Goal: Task Accomplishment & Management: Manage account settings

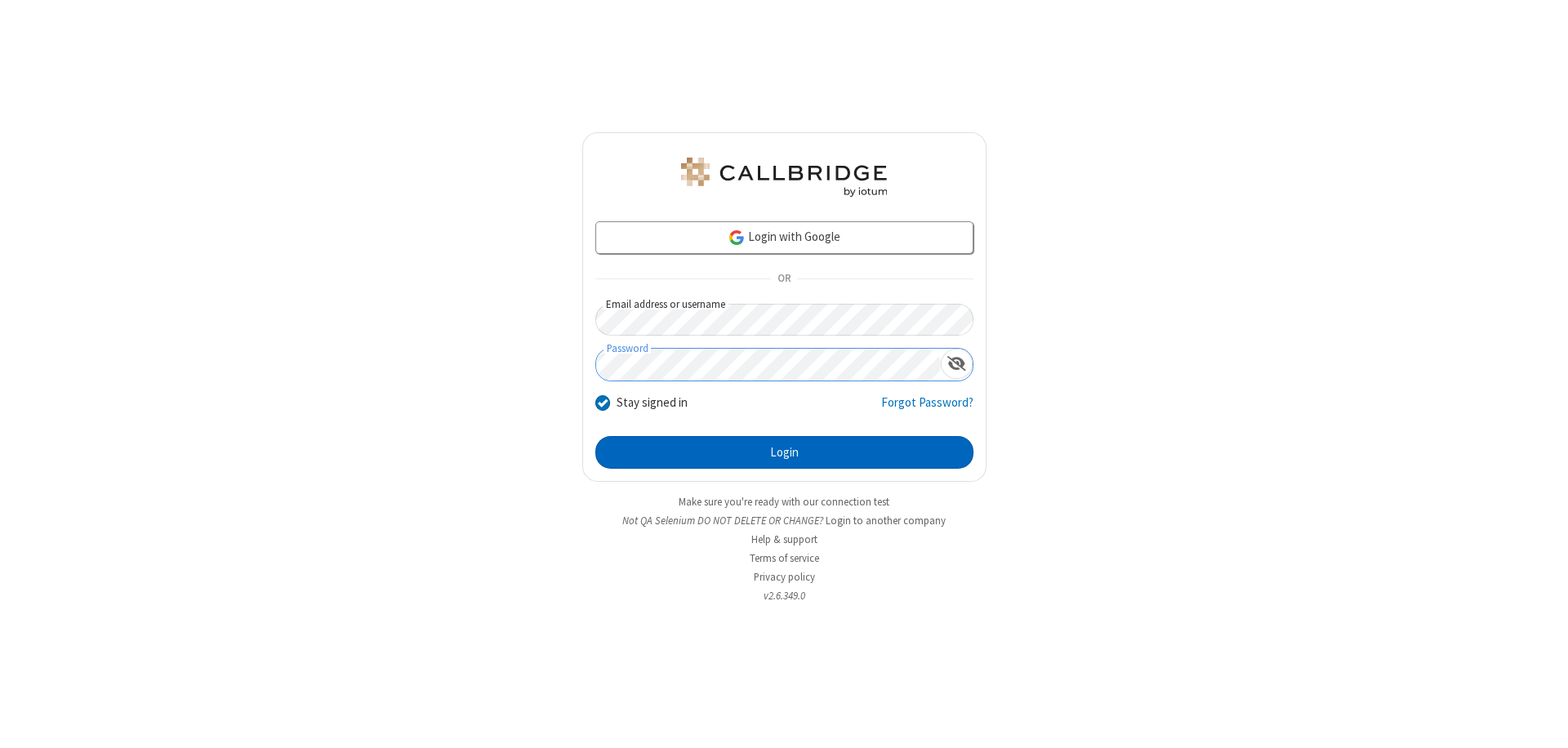
click at [784, 453] on button "Login" at bounding box center [784, 452] width 379 height 33
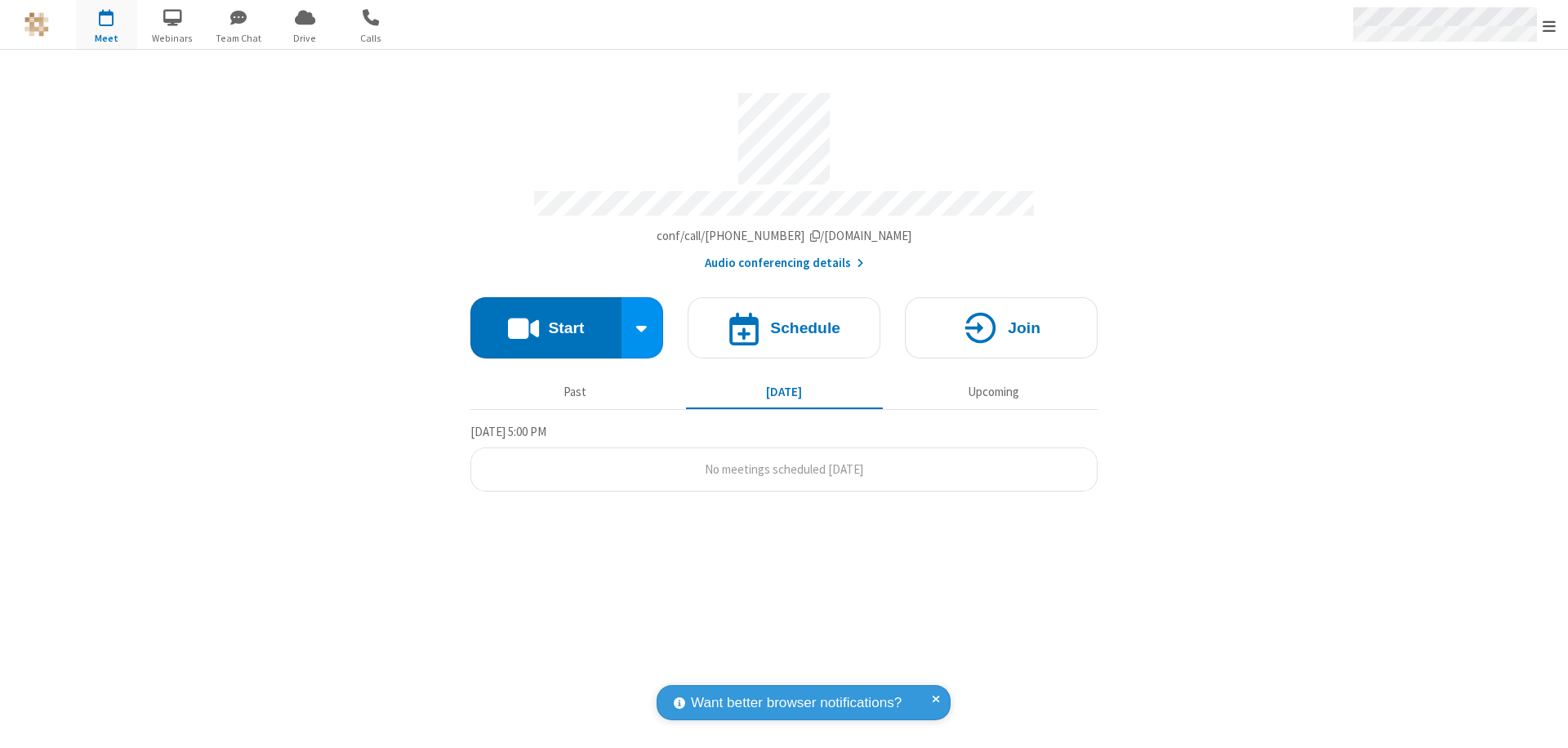
click at [1549, 25] on span "Open menu" at bounding box center [1549, 26] width 13 height 17
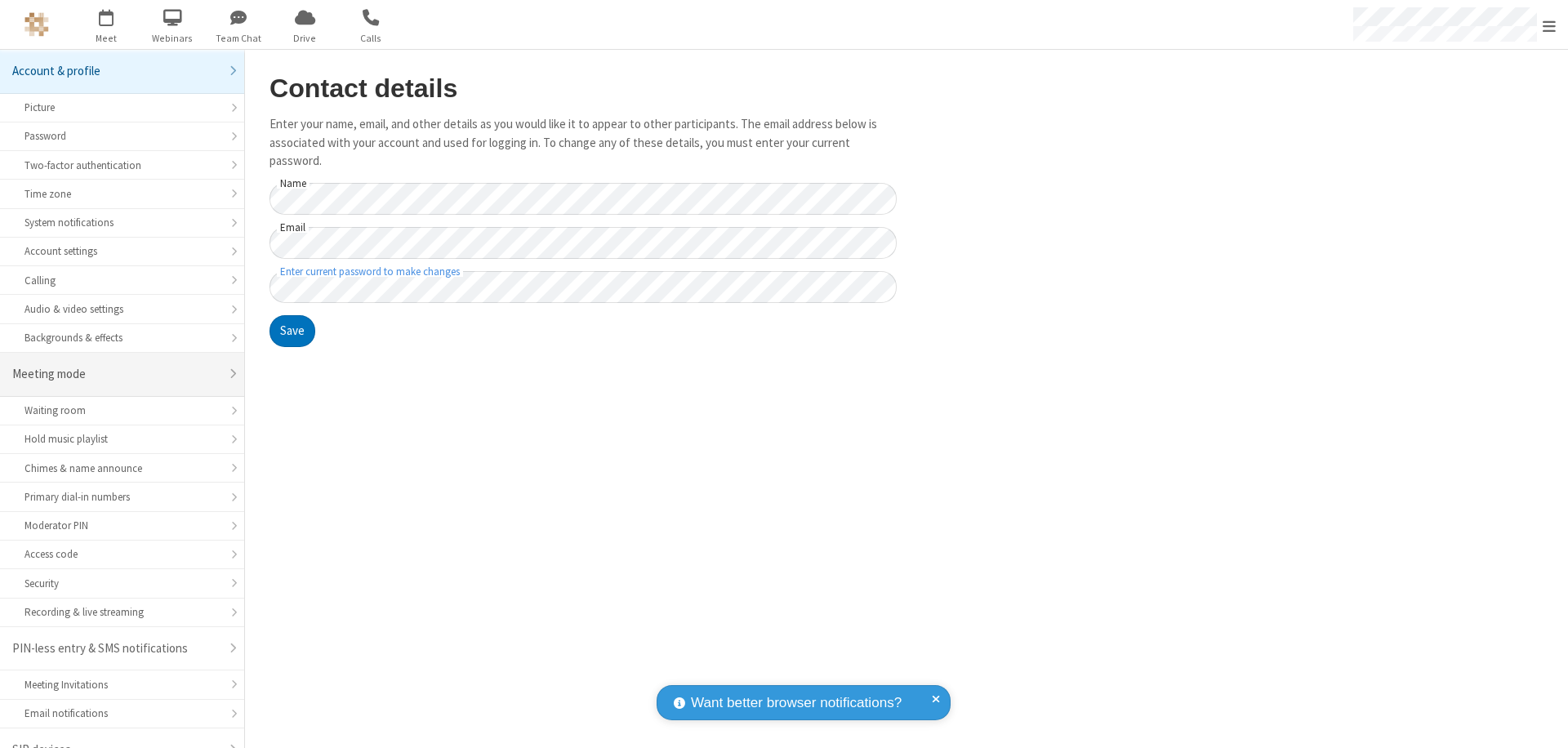
click at [116, 366] on div "Meeting mode" at bounding box center [115, 375] width 207 height 19
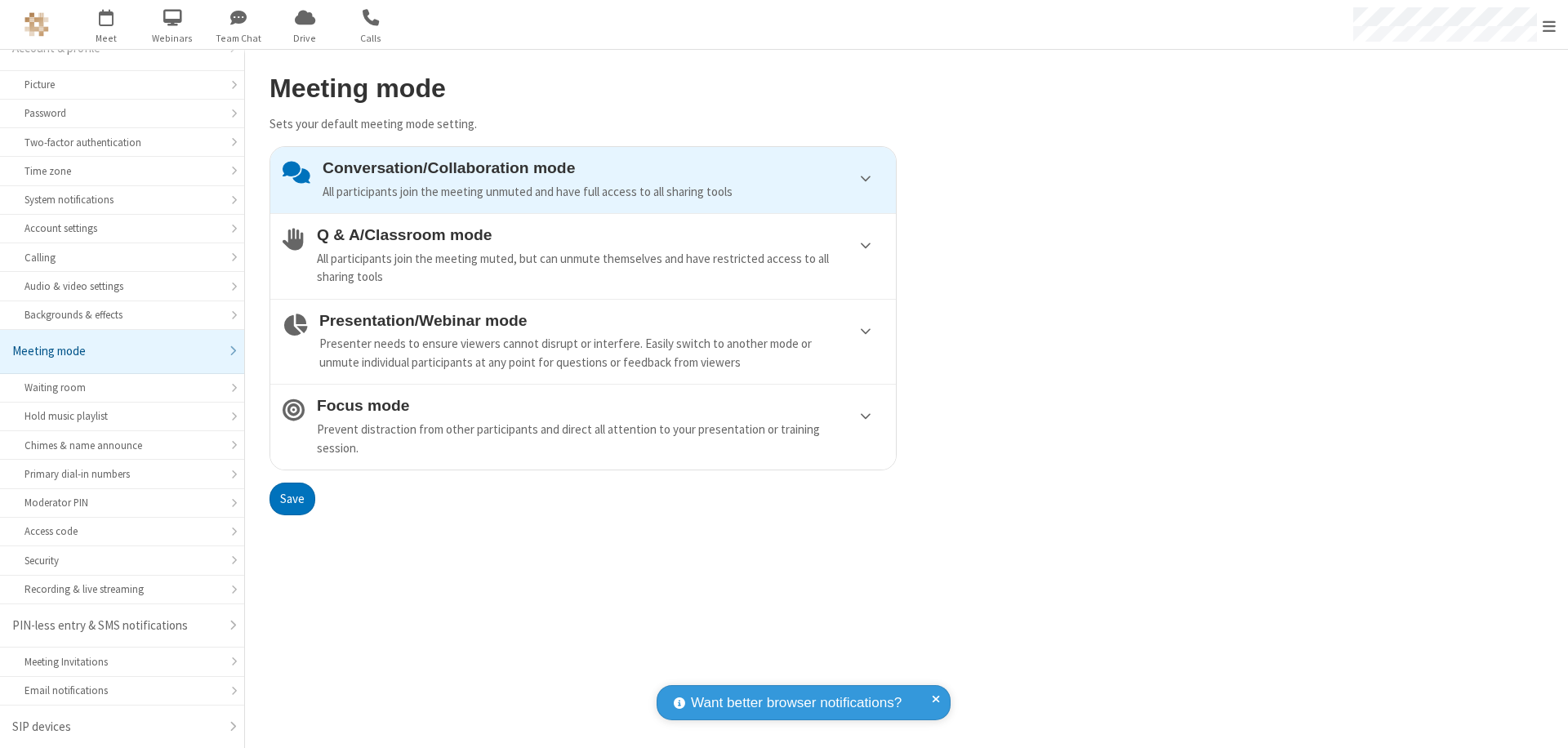
click at [583, 341] on div "Presenter needs to ensure viewers cannot disrupt or interfere. Easily switch to…" at bounding box center [601, 354] width 565 height 37
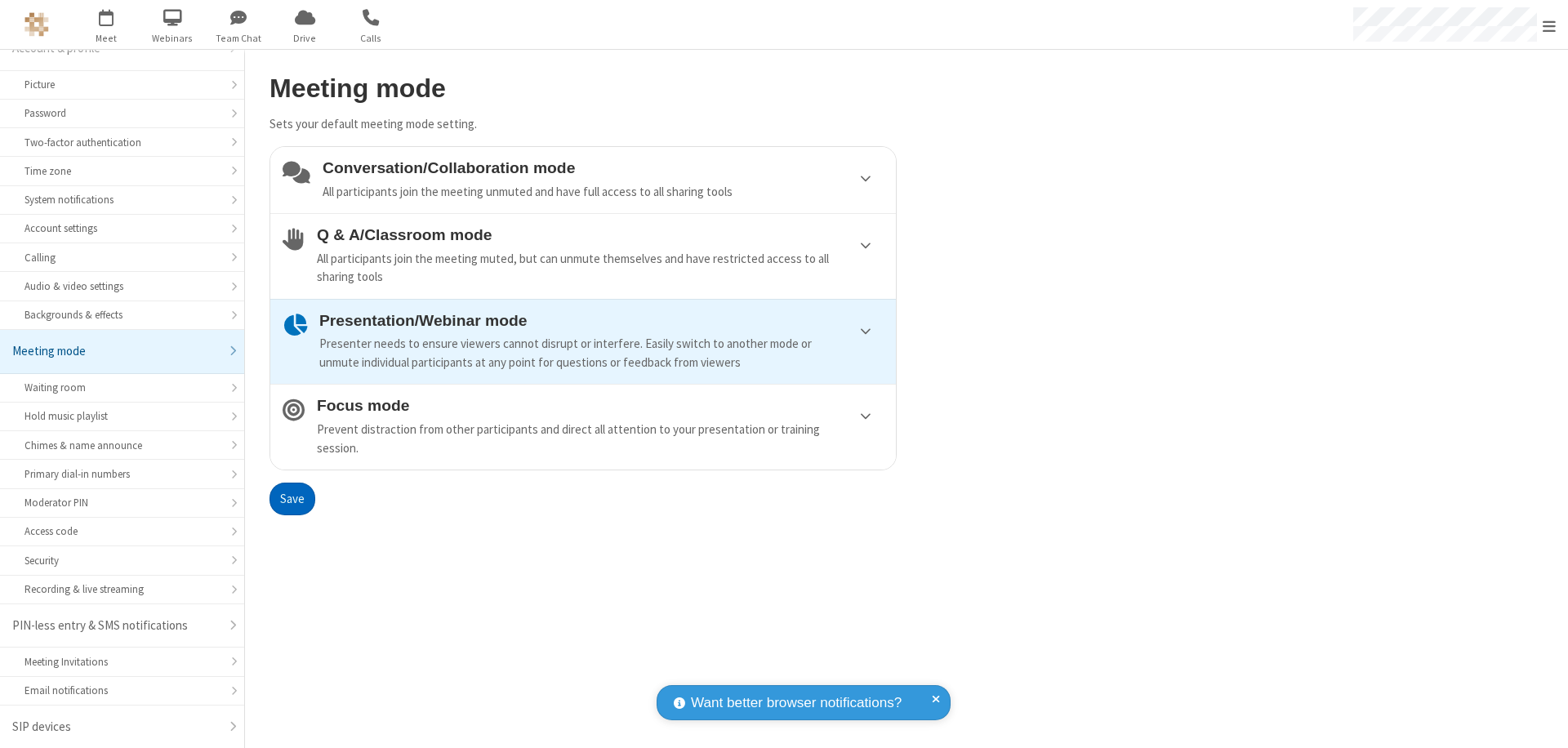
click at [292, 499] on button "Save" at bounding box center [292, 499] width 46 height 33
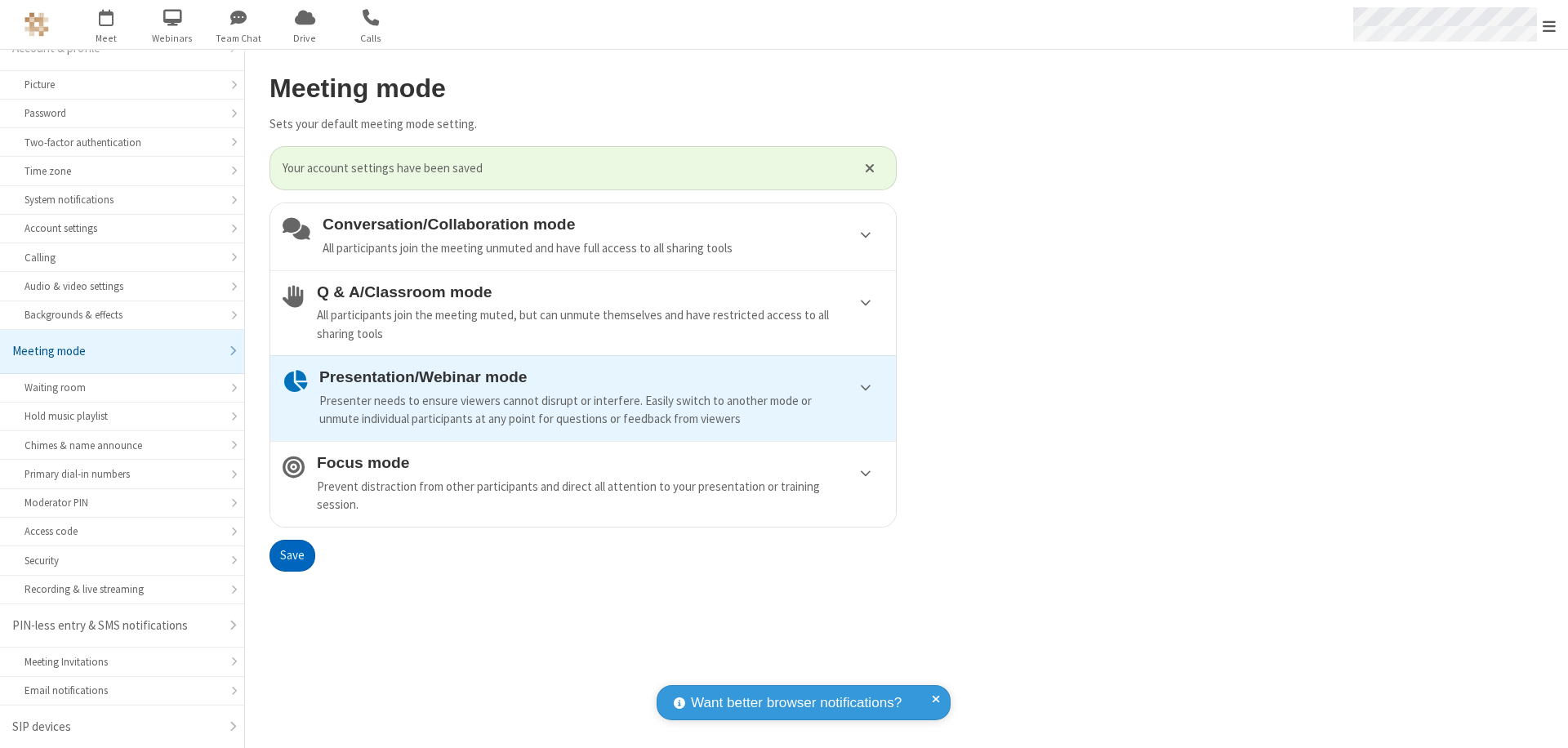
click at [1549, 24] on span "Open menu" at bounding box center [1549, 26] width 13 height 17
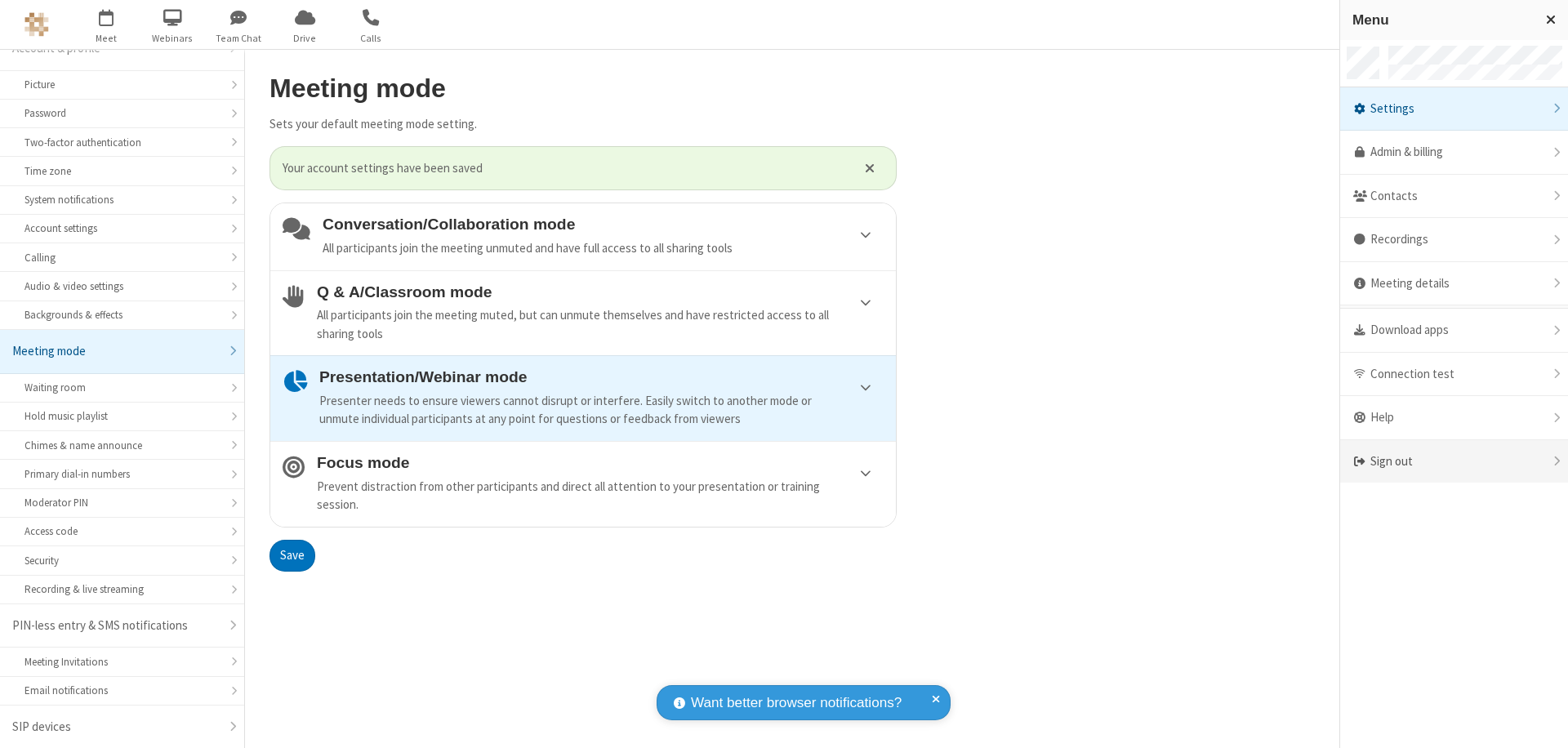
click at [1544, 461] on div "Sign out" at bounding box center [1454, 461] width 228 height 44
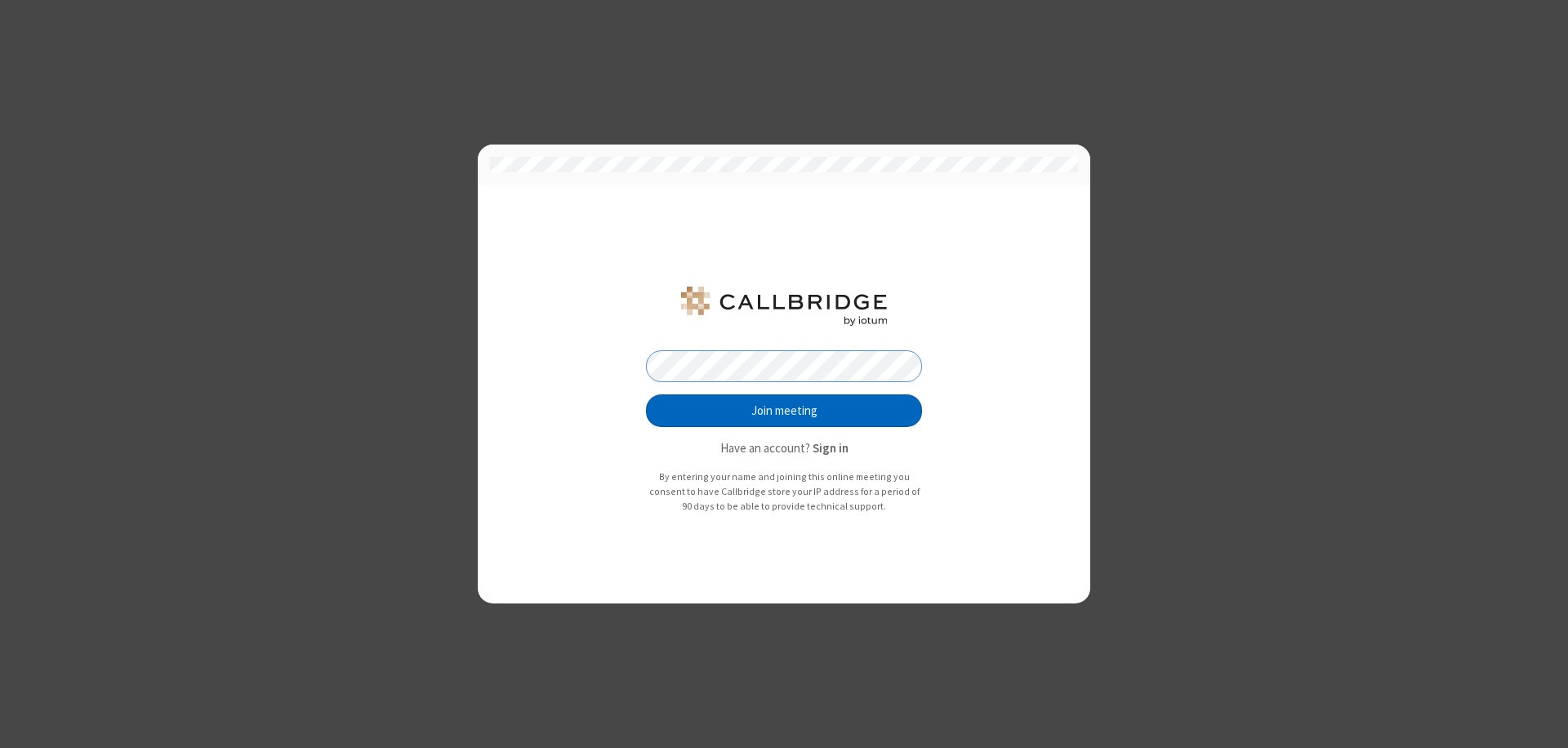
click at [784, 411] on button "Join meeting" at bounding box center [784, 410] width 276 height 33
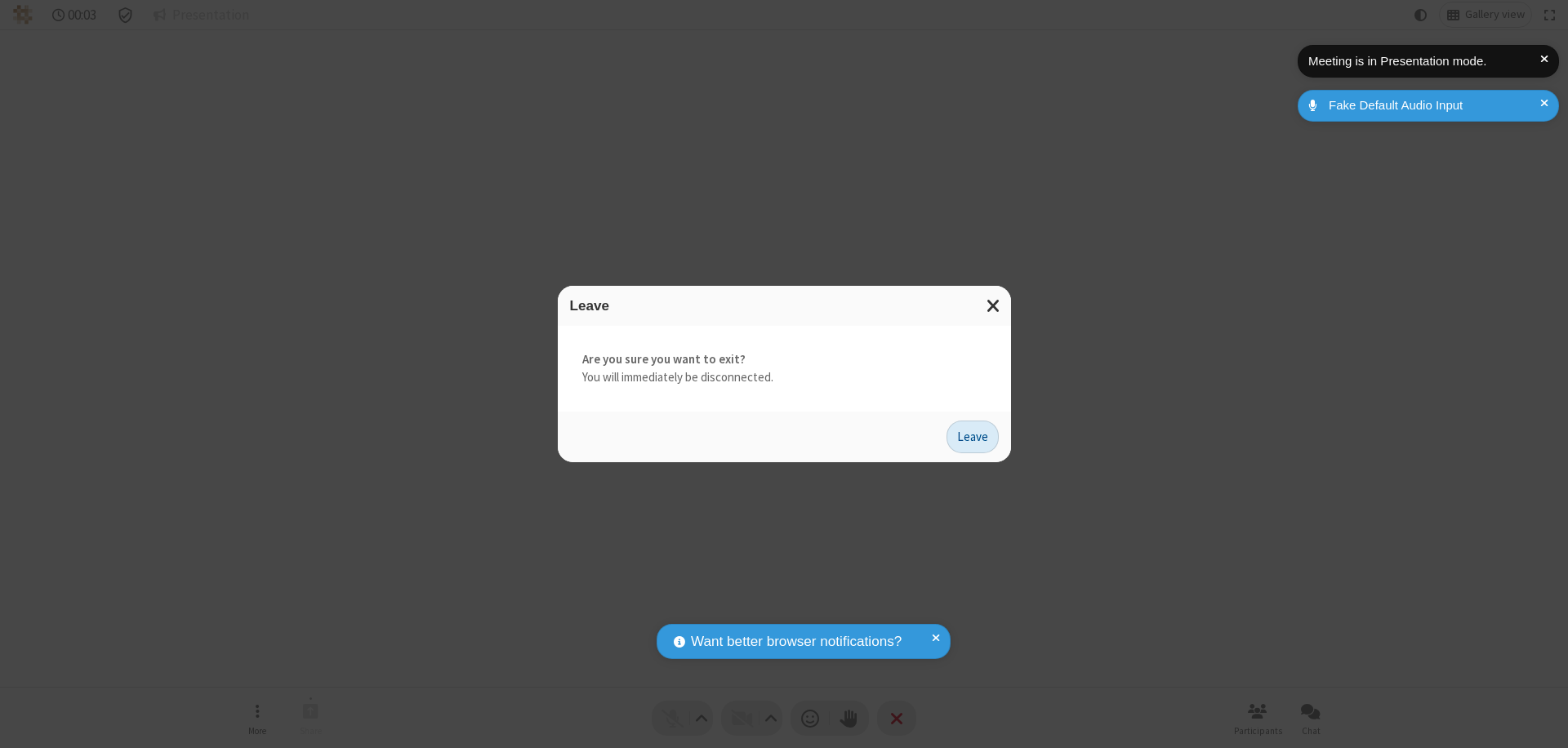
click at [973, 436] on button "Leave" at bounding box center [973, 436] width 52 height 33
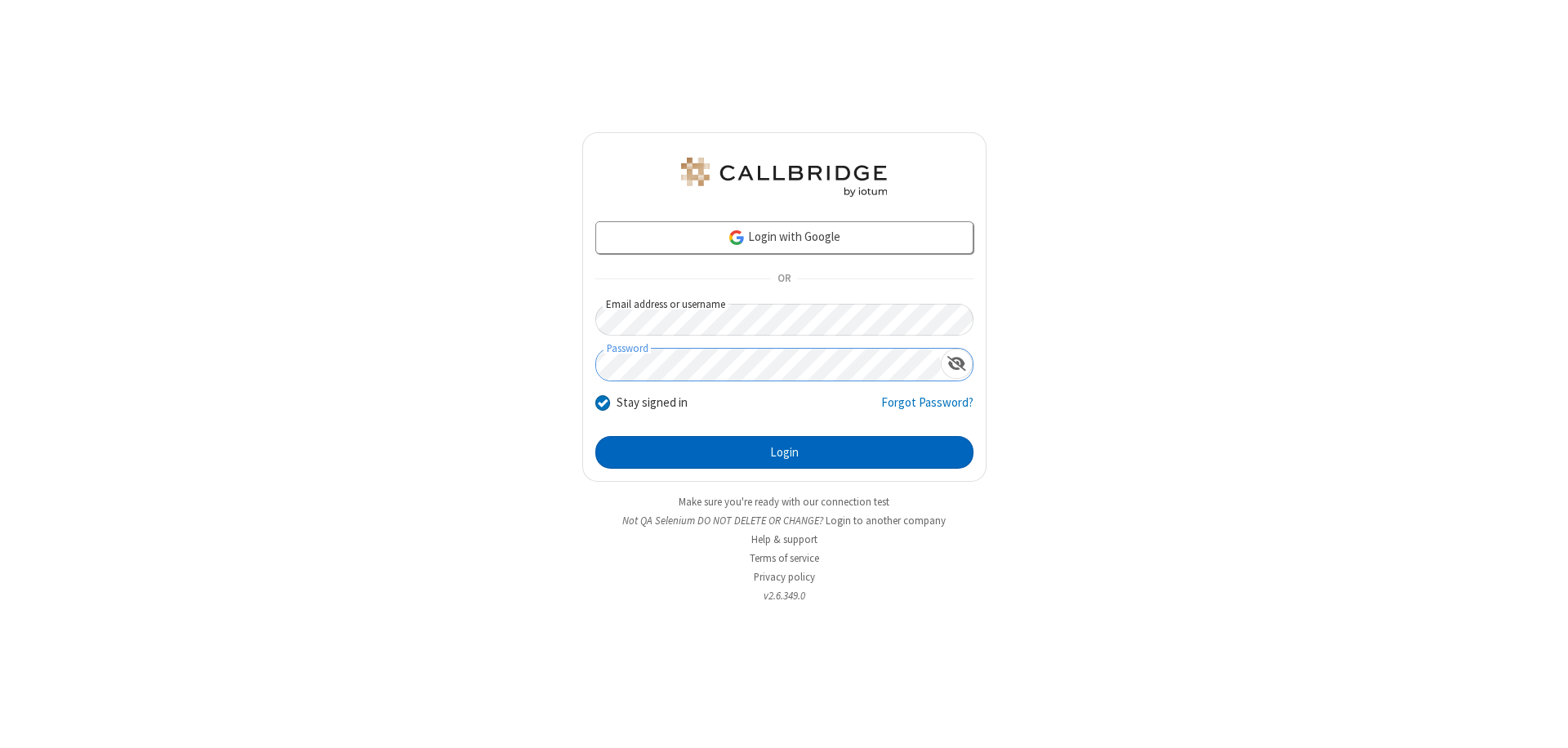
click at [784, 453] on button "Login" at bounding box center [784, 452] width 379 height 33
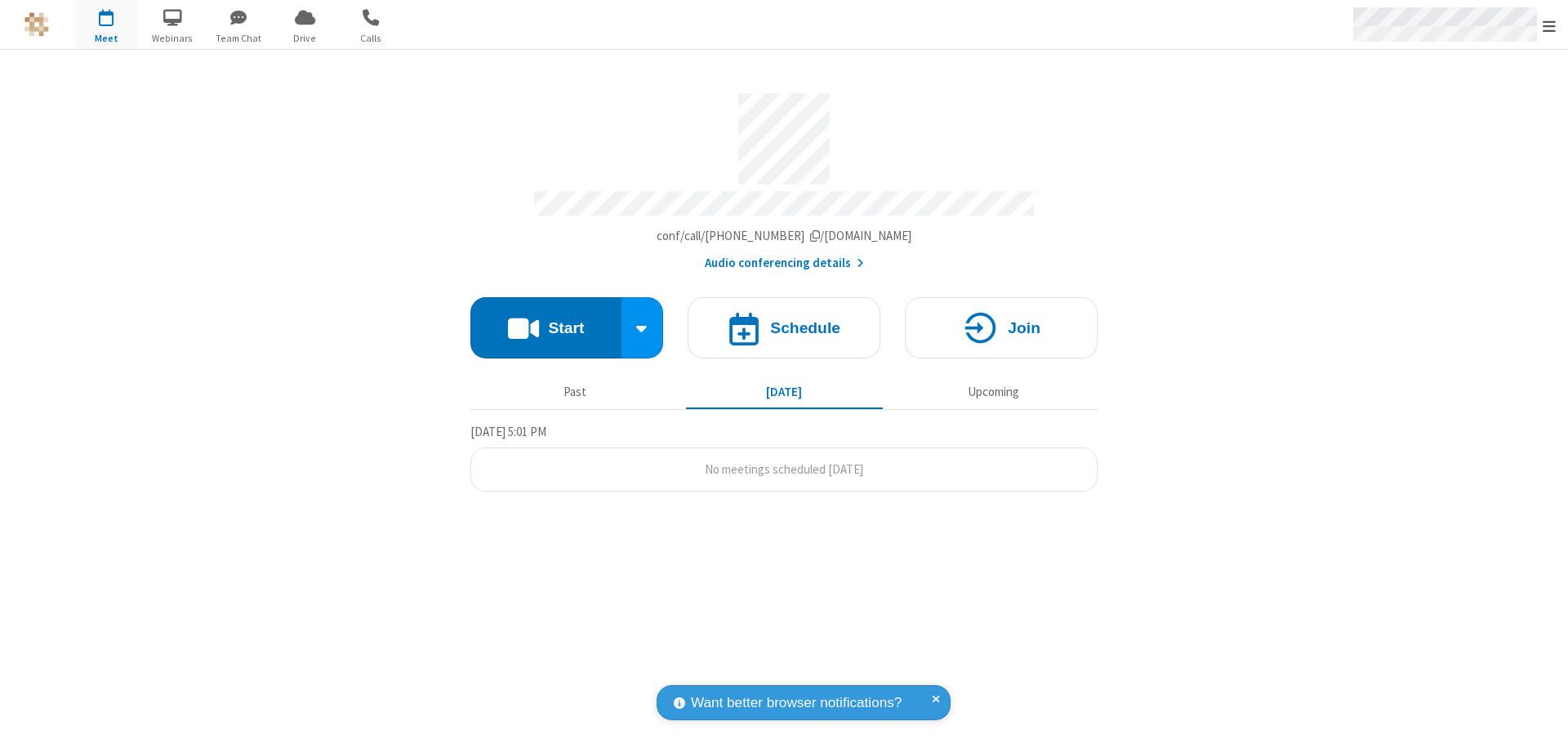
click at [1549, 25] on span "Open menu" at bounding box center [1549, 26] width 13 height 17
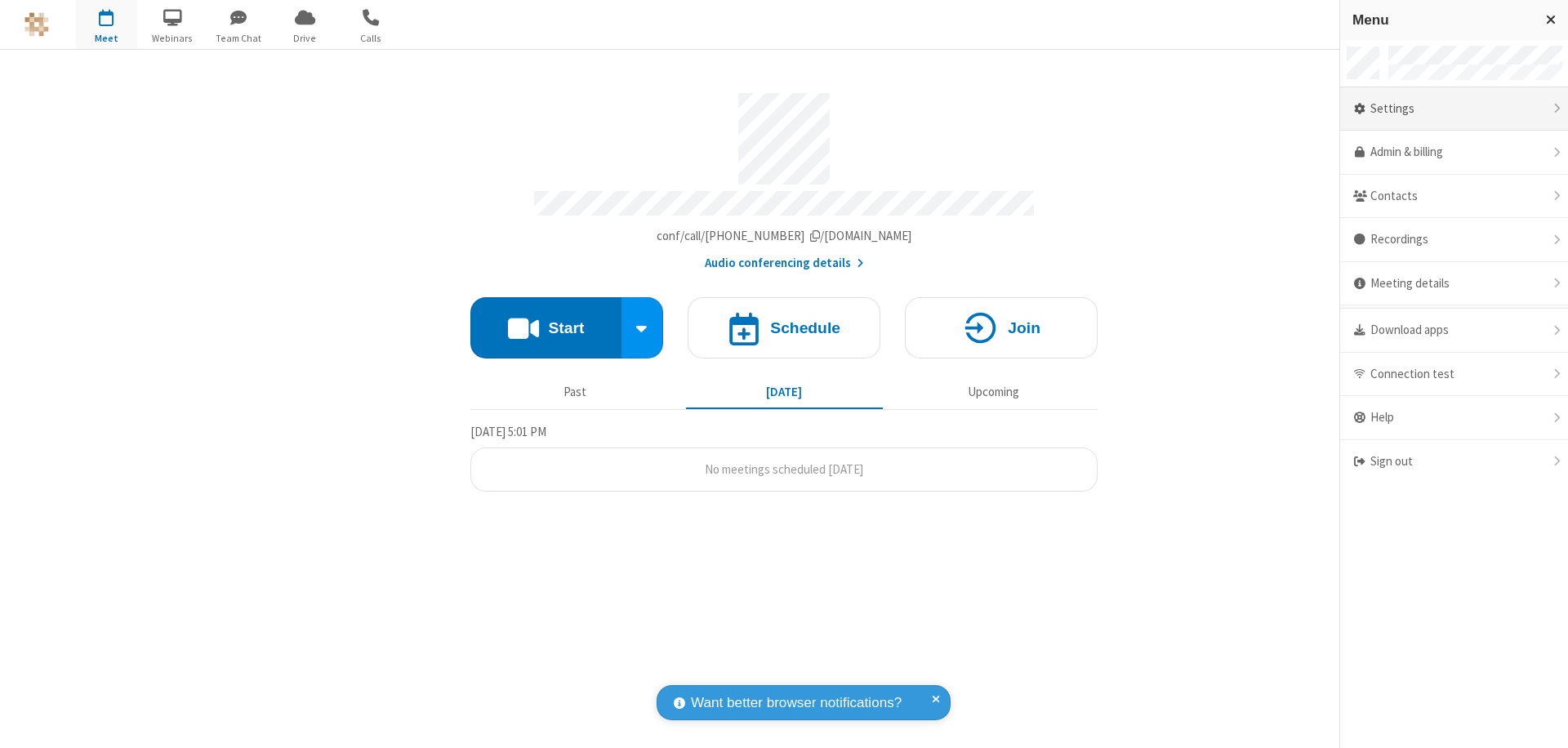
click at [1462, 109] on div "Settings" at bounding box center [1454, 109] width 228 height 44
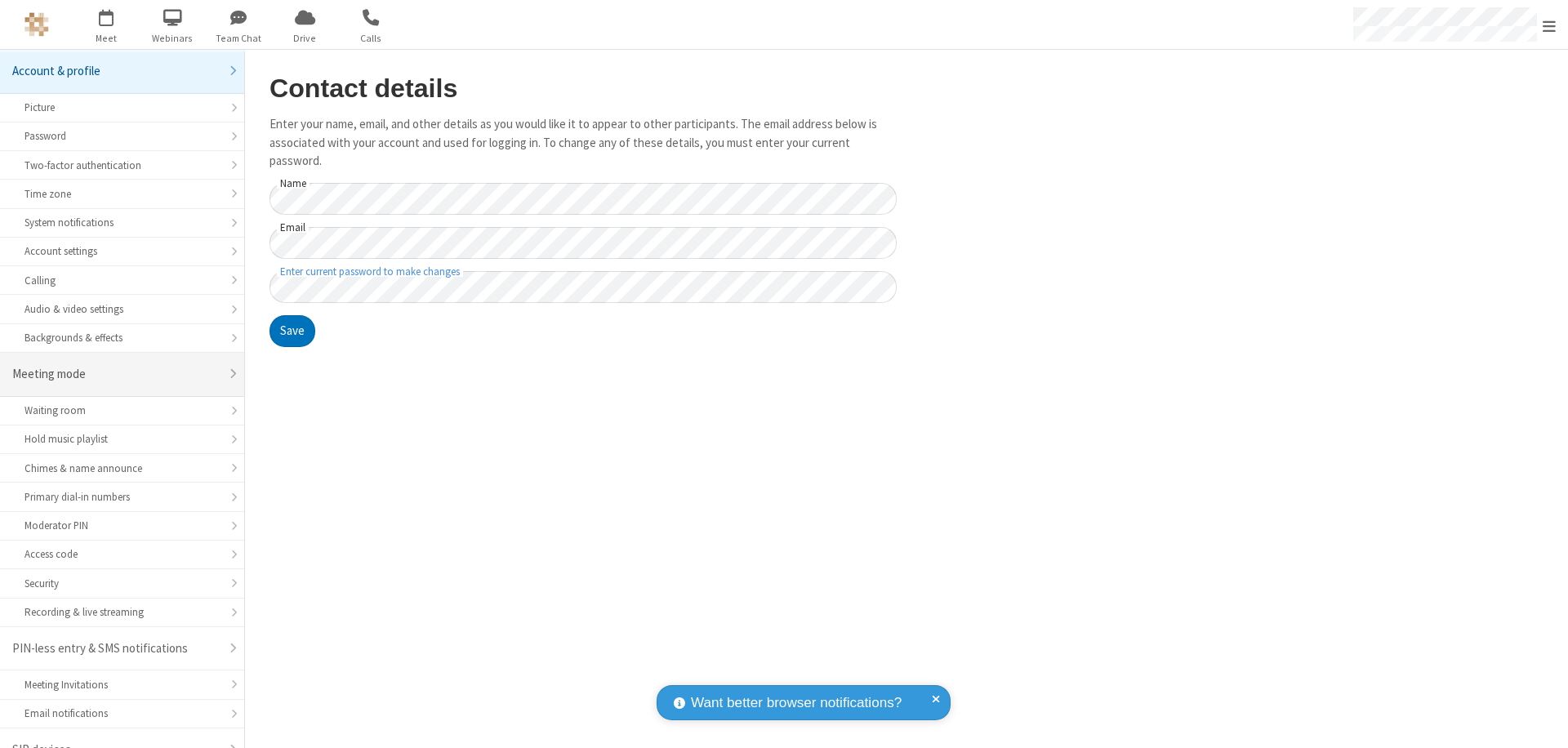
click at [116, 366] on div "Meeting mode" at bounding box center [115, 375] width 207 height 19
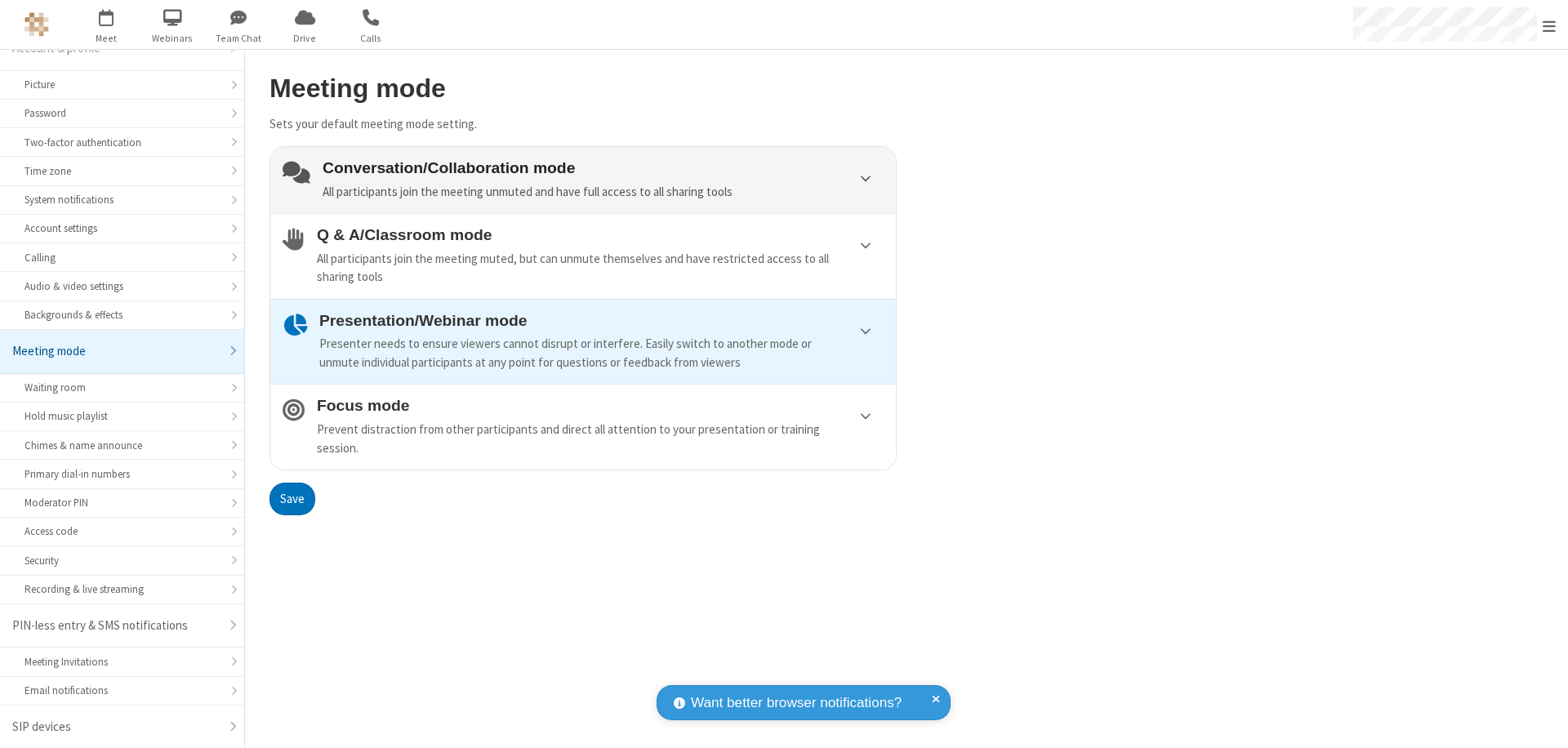
click at [583, 180] on div "Conversation/Collaboration mode All participants join the meeting unmuted and h…" at bounding box center [603, 180] width 561 height 42
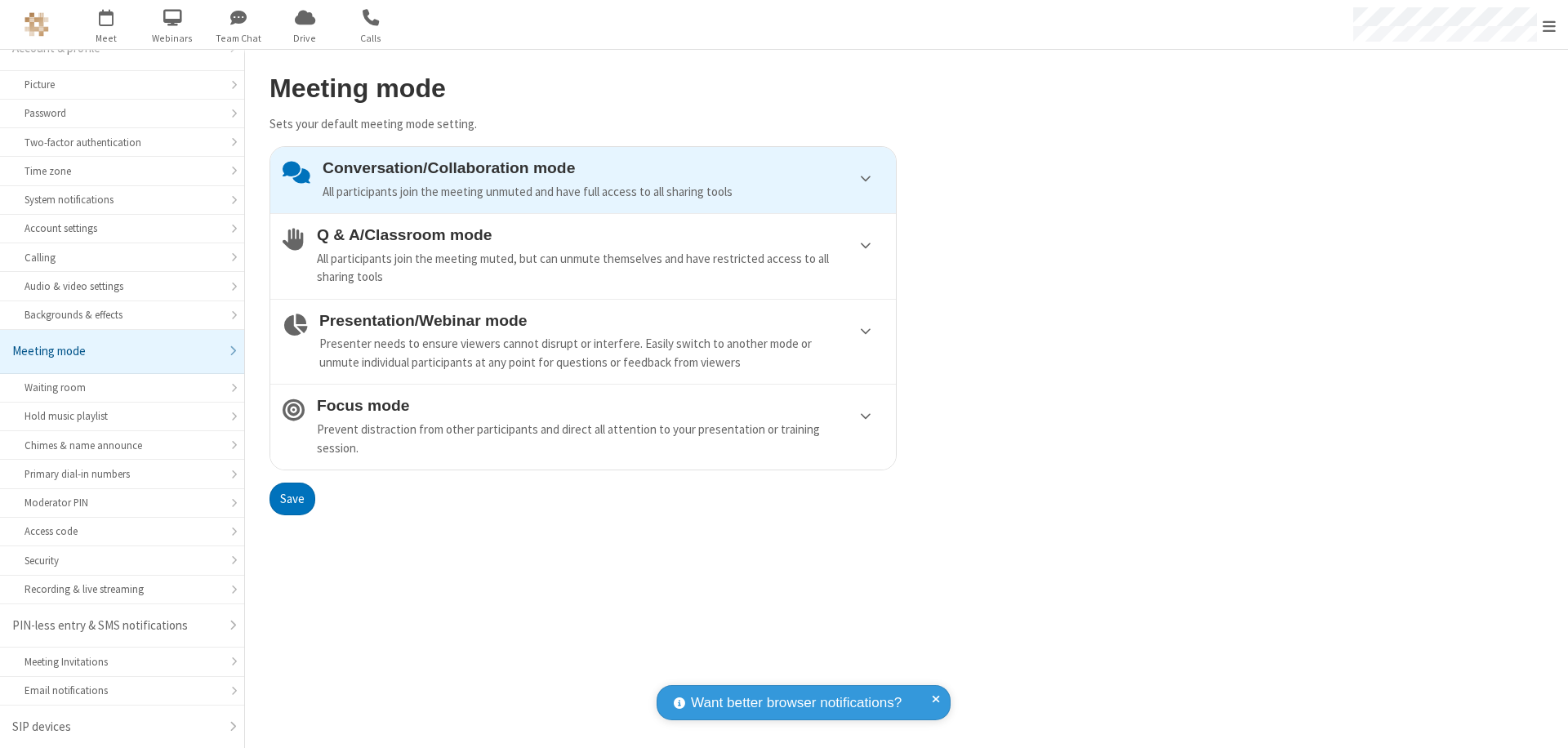
click at [292, 499] on button "Save" at bounding box center [292, 499] width 46 height 33
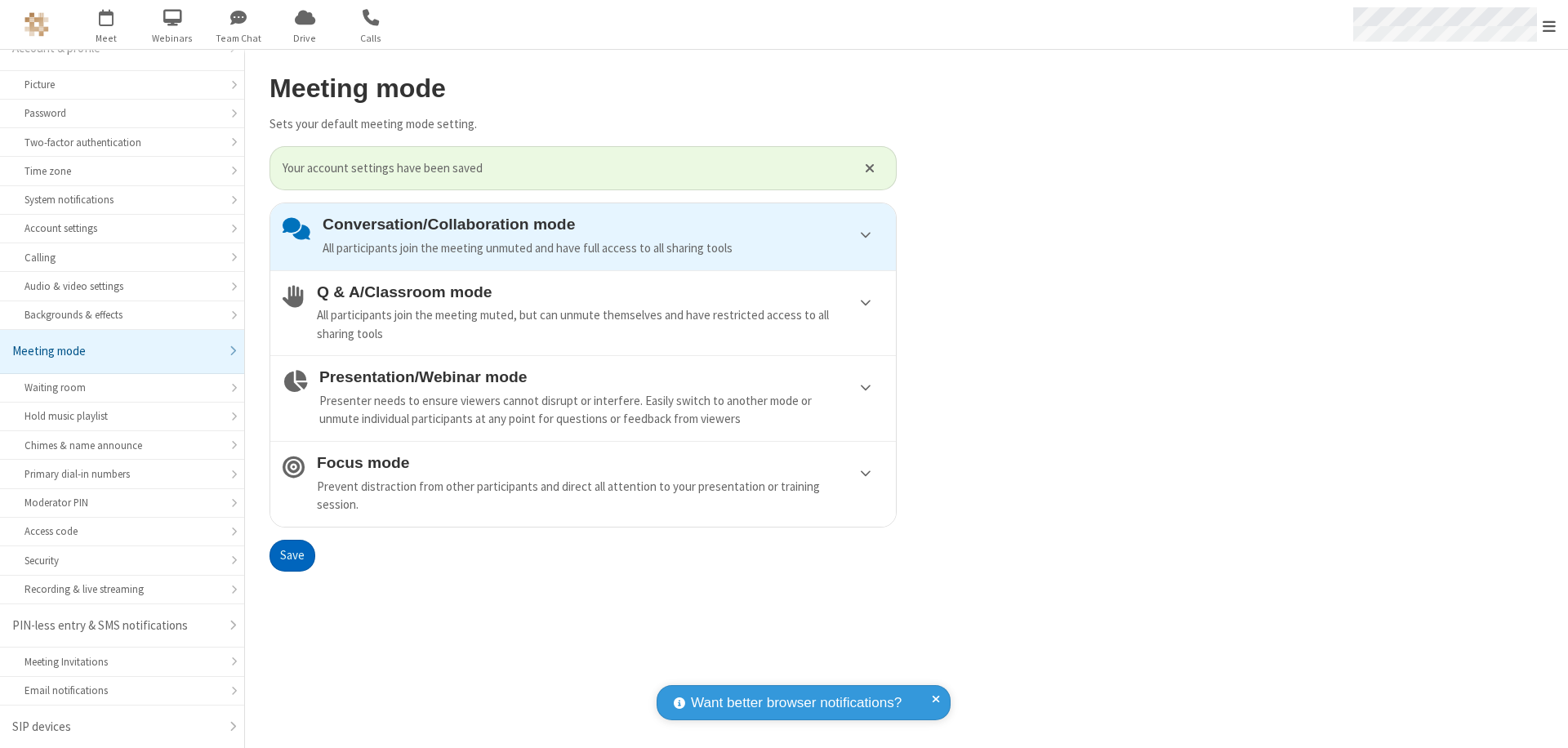
click at [1549, 24] on span "Open menu" at bounding box center [1549, 26] width 13 height 17
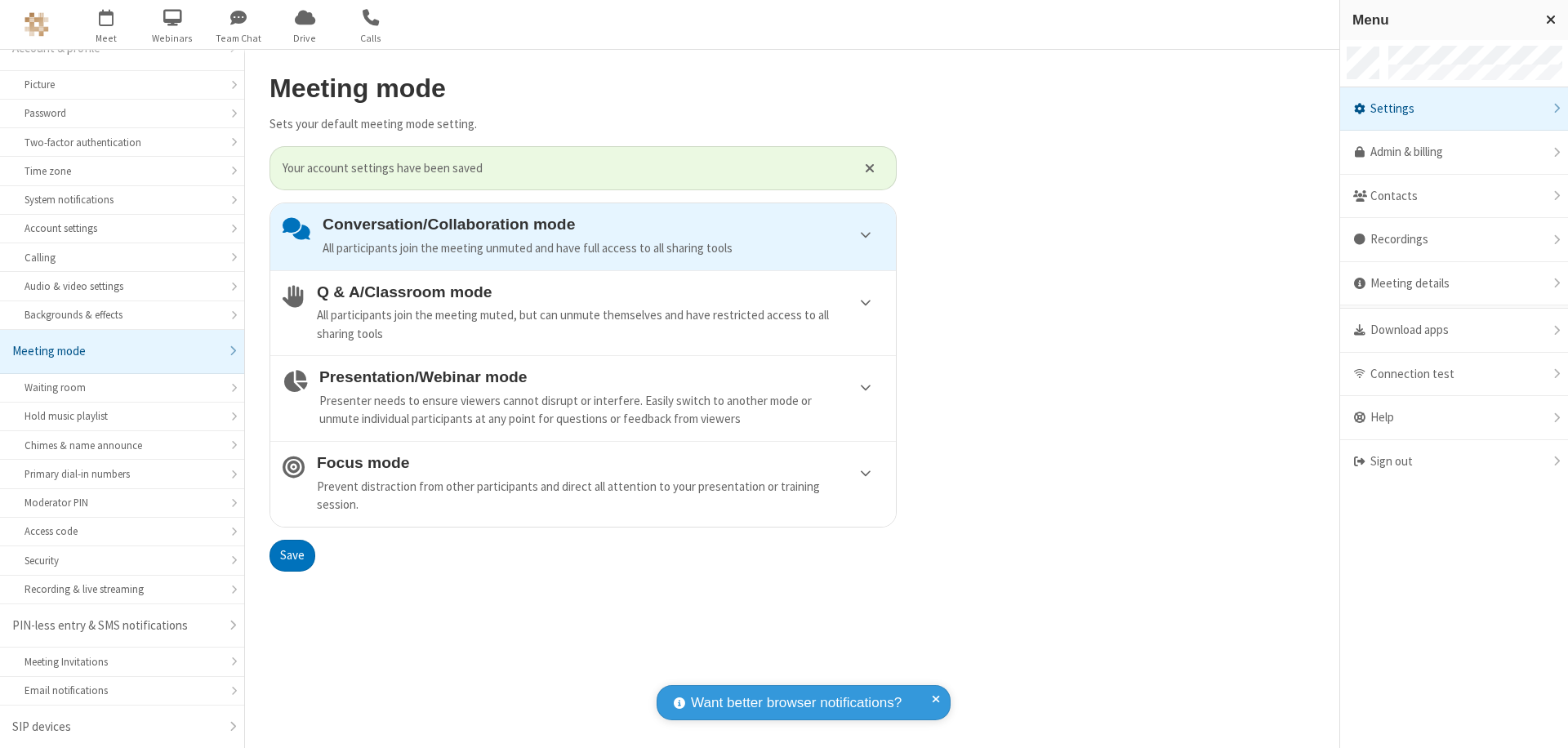
click at [1367, 461] on span at bounding box center [1360, 461] width 15 height 13
